Goal: Information Seeking & Learning: Learn about a topic

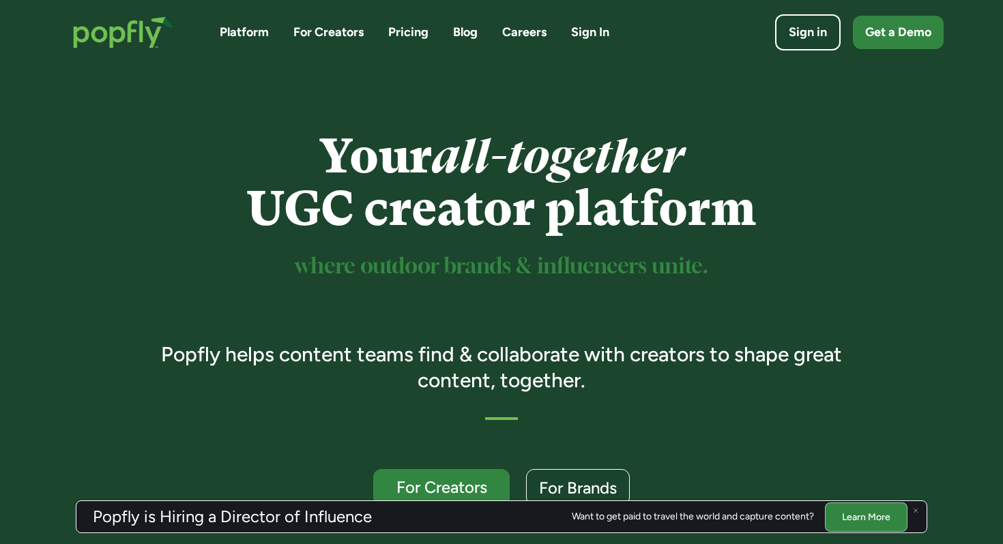
click at [518, 33] on link "Careers" at bounding box center [524, 32] width 44 height 17
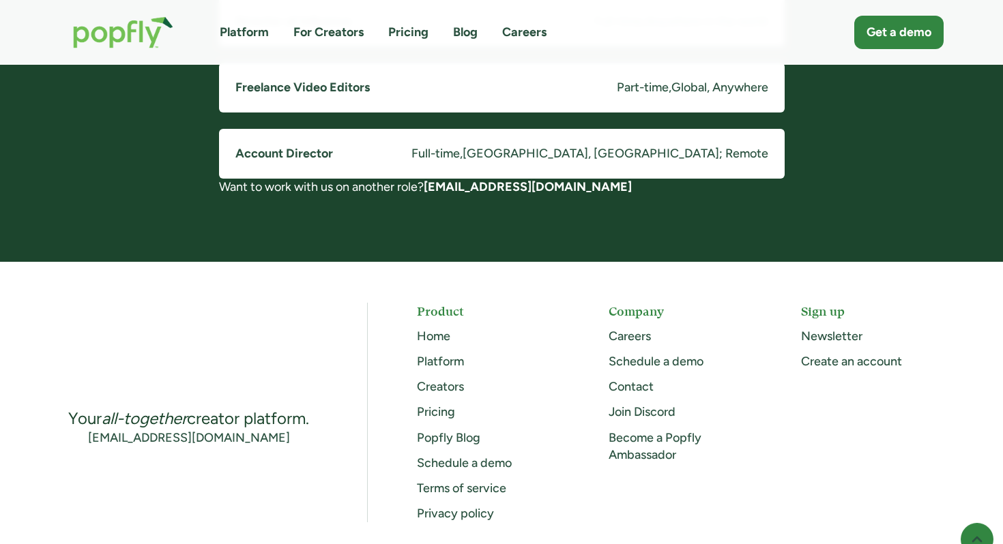
scroll to position [1046, 0]
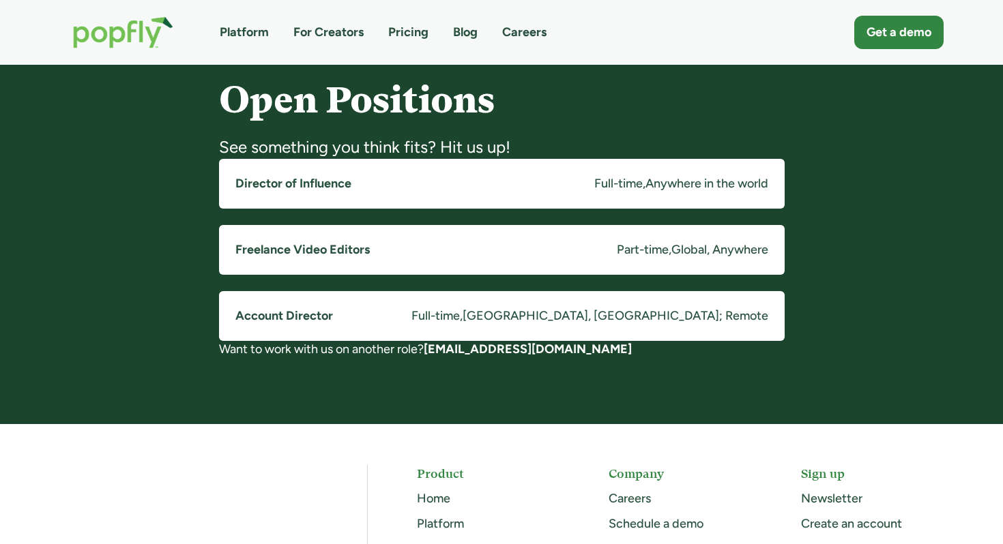
click at [546, 173] on link "Director of Influence Full-time , Anywhere in the world" at bounding box center [502, 184] width 566 height 50
